Goal: Task Accomplishment & Management: Use online tool/utility

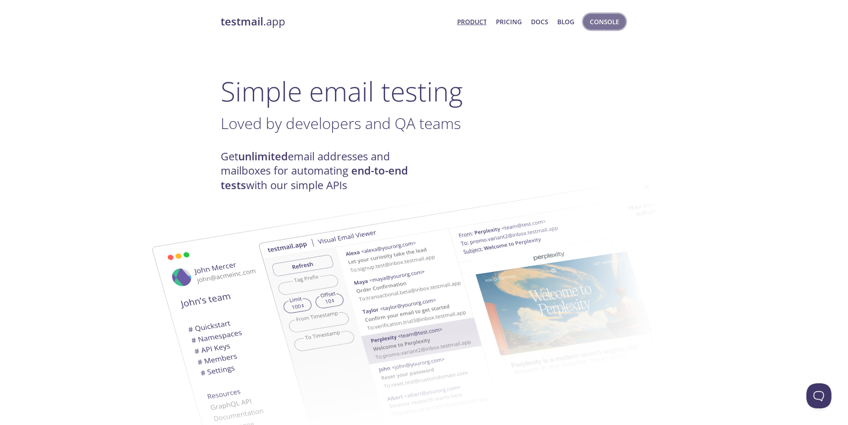
click at [596, 22] on span "Console" at bounding box center [604, 21] width 29 height 11
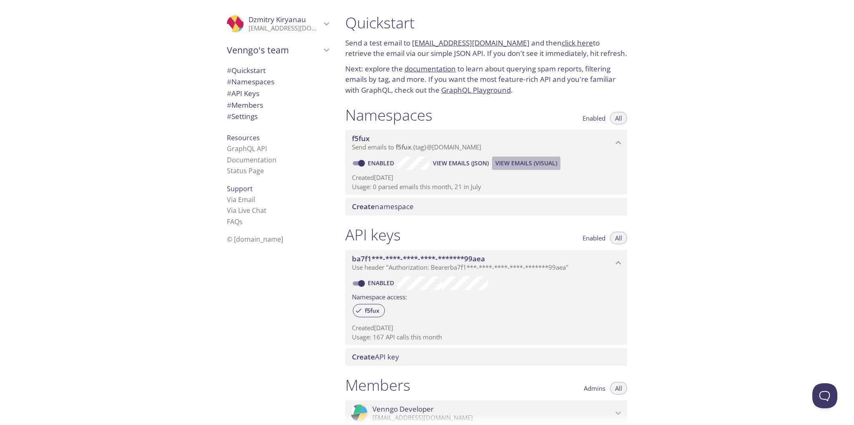
click at [529, 162] on span "View Emails (Visual)" at bounding box center [526, 163] width 62 height 10
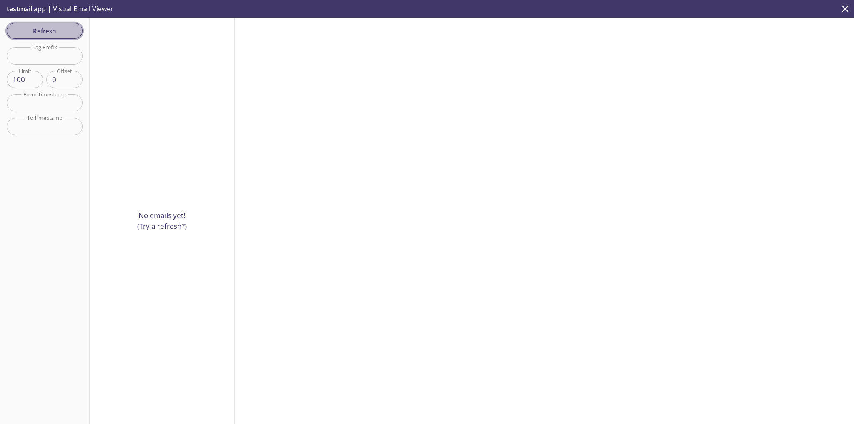
click at [21, 32] on span "Refresh" at bounding box center [44, 30] width 63 height 11
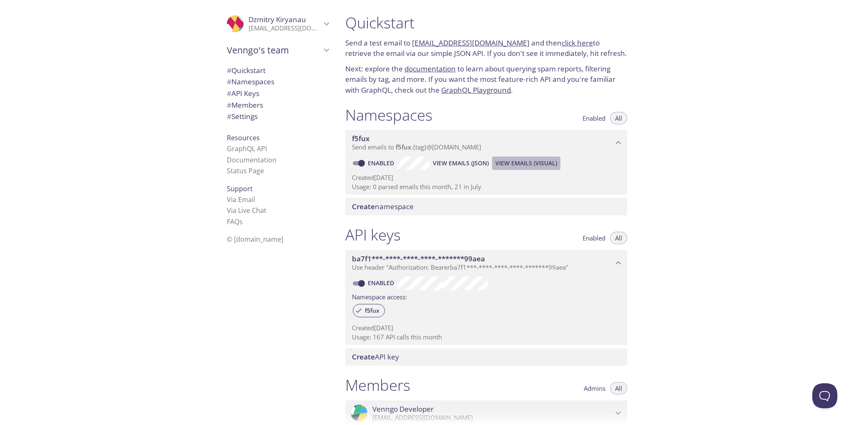
click at [516, 162] on span "View Emails (Visual)" at bounding box center [526, 163] width 62 height 10
